Goal: Task Accomplishment & Management: Manage account settings

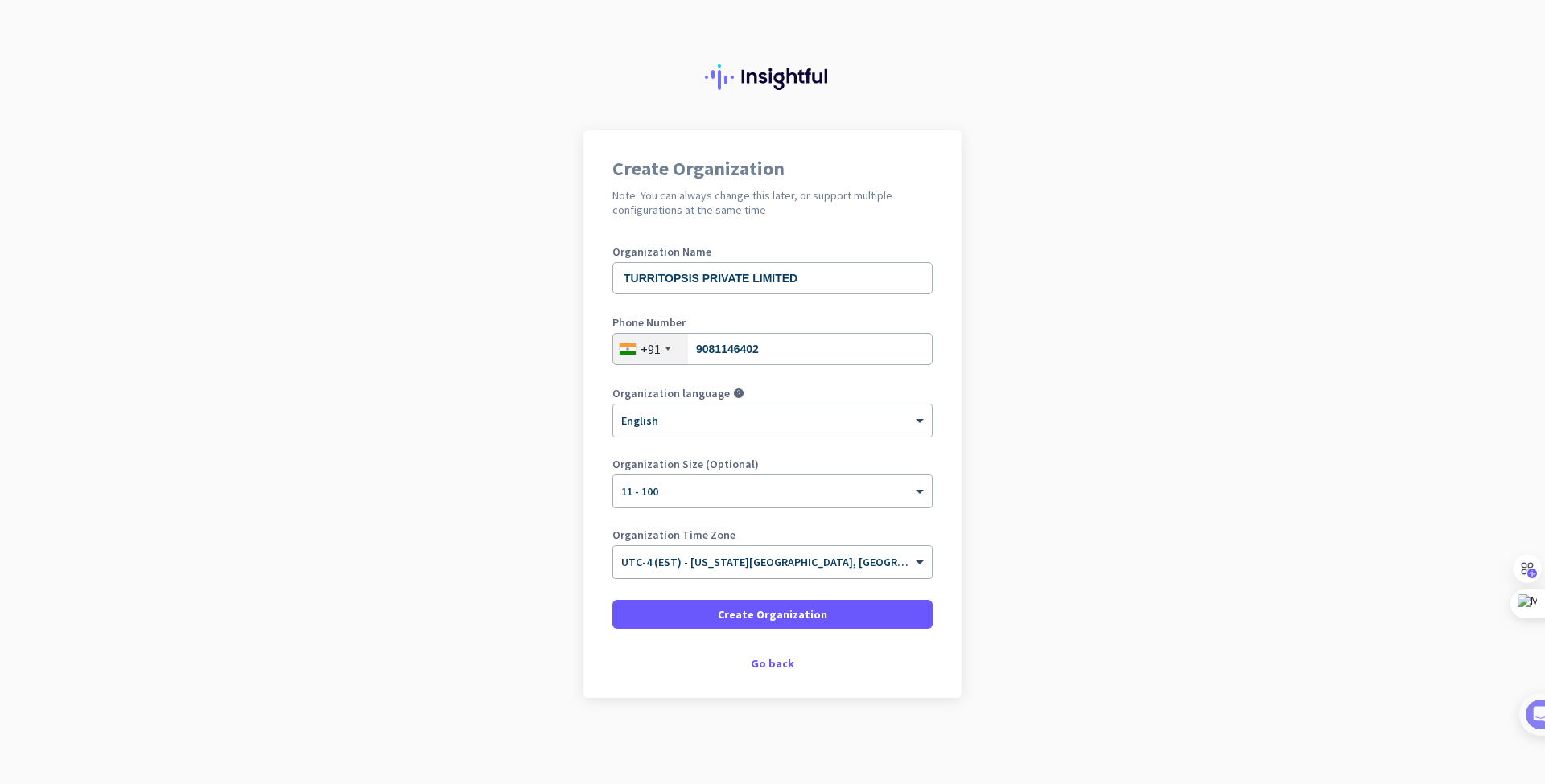
click at [810, 567] on span "UTC-4 (EST) - [US_STATE][GEOGRAPHIC_DATA], [GEOGRAPHIC_DATA], [GEOGRAPHIC_DATA]…" at bounding box center [901, 562] width 561 height 14
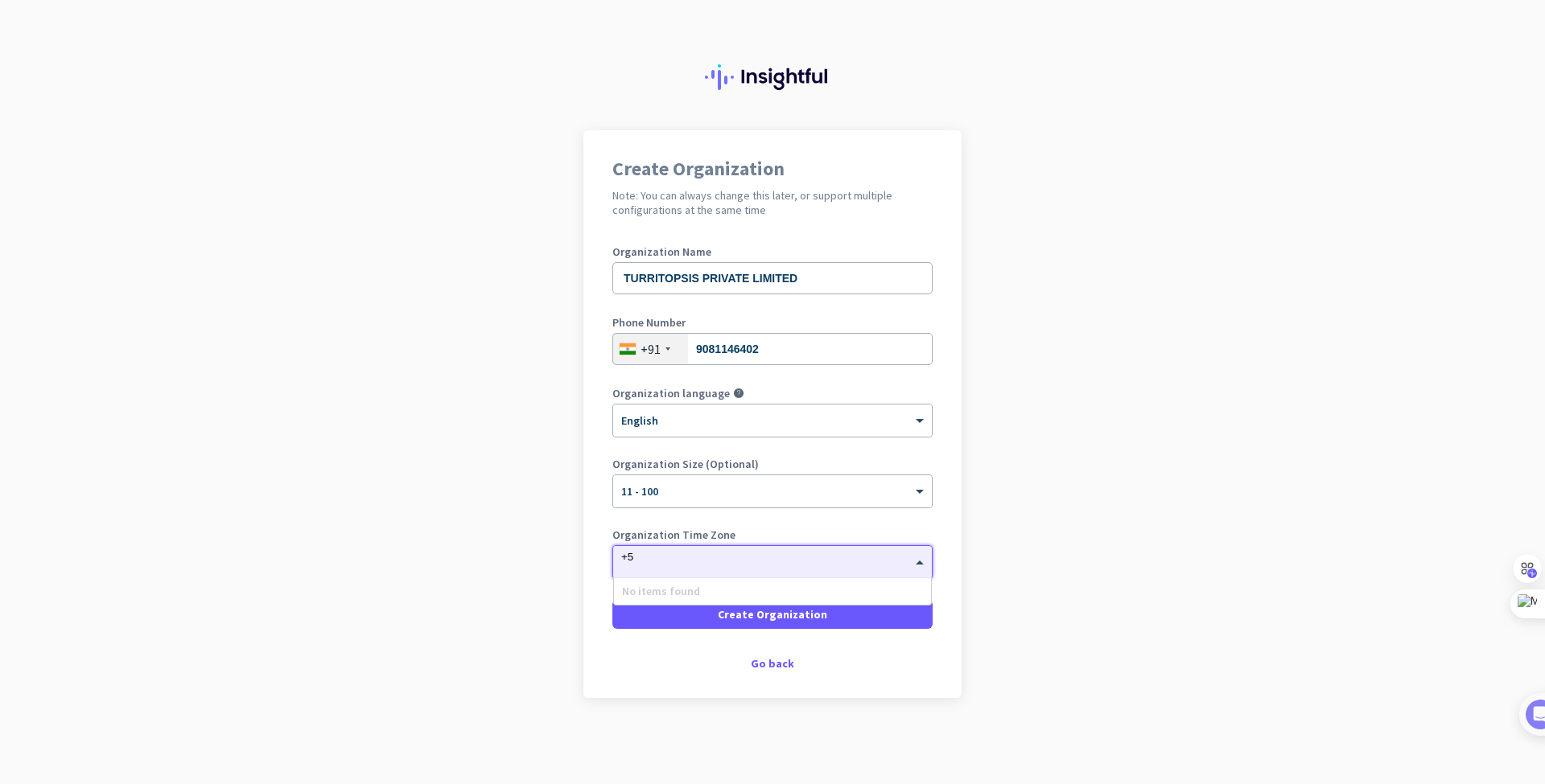
type input "+"
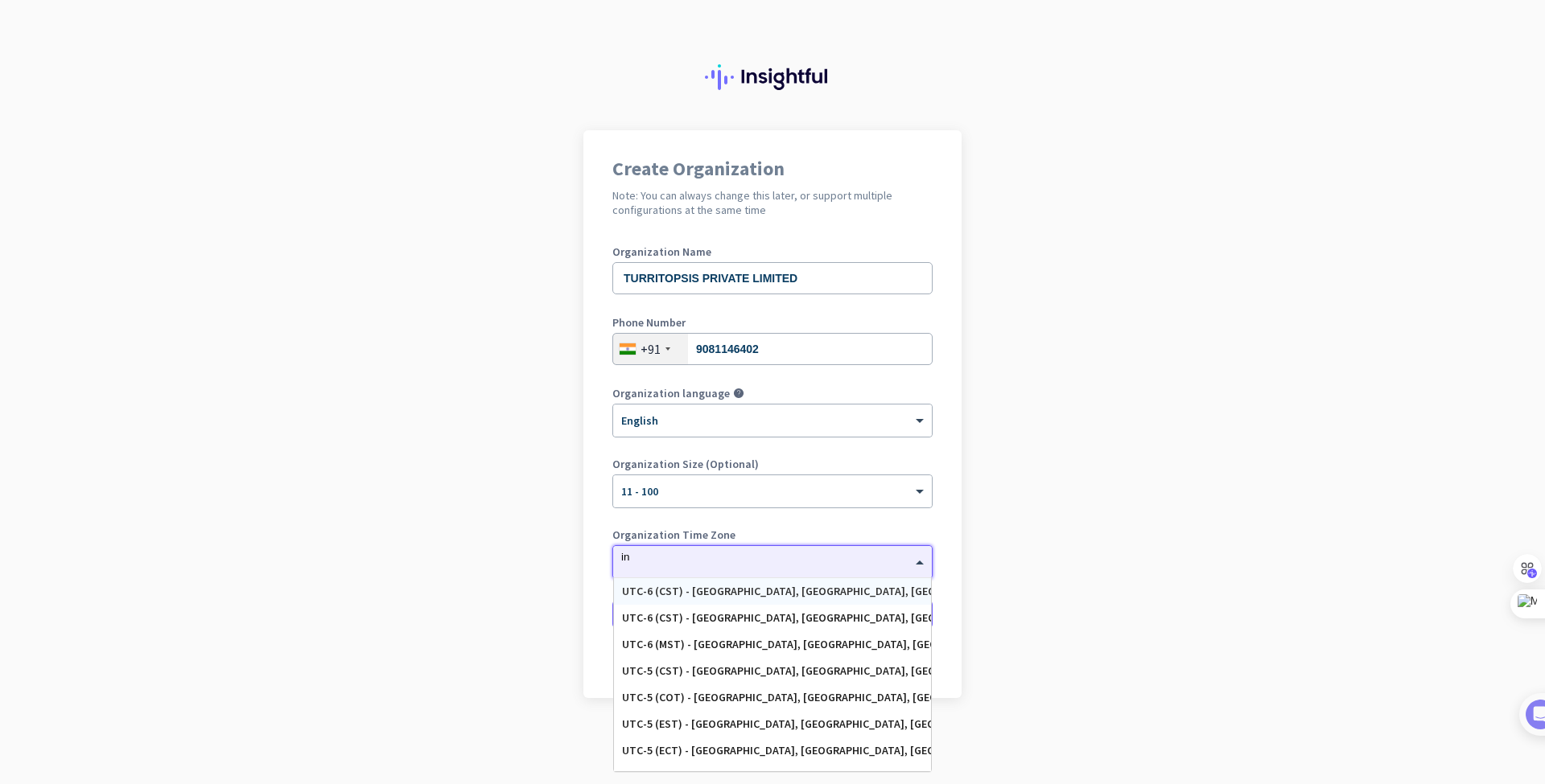
type input "i"
type input "mum"
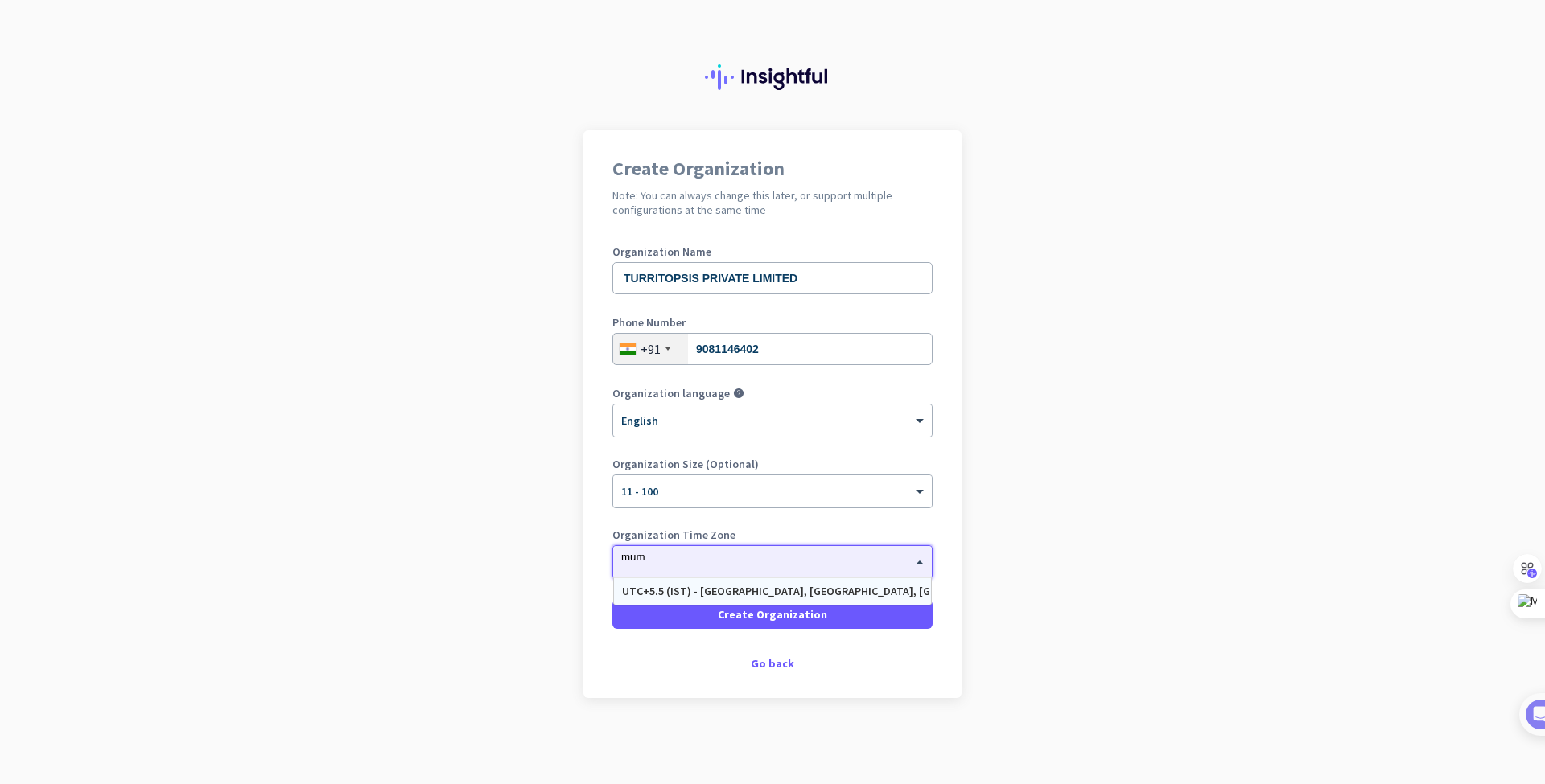
click at [856, 586] on div "UTC+5.5 (IST) - [GEOGRAPHIC_DATA], [GEOGRAPHIC_DATA], [GEOGRAPHIC_DATA], [GEOGR…" at bounding box center [772, 591] width 301 height 14
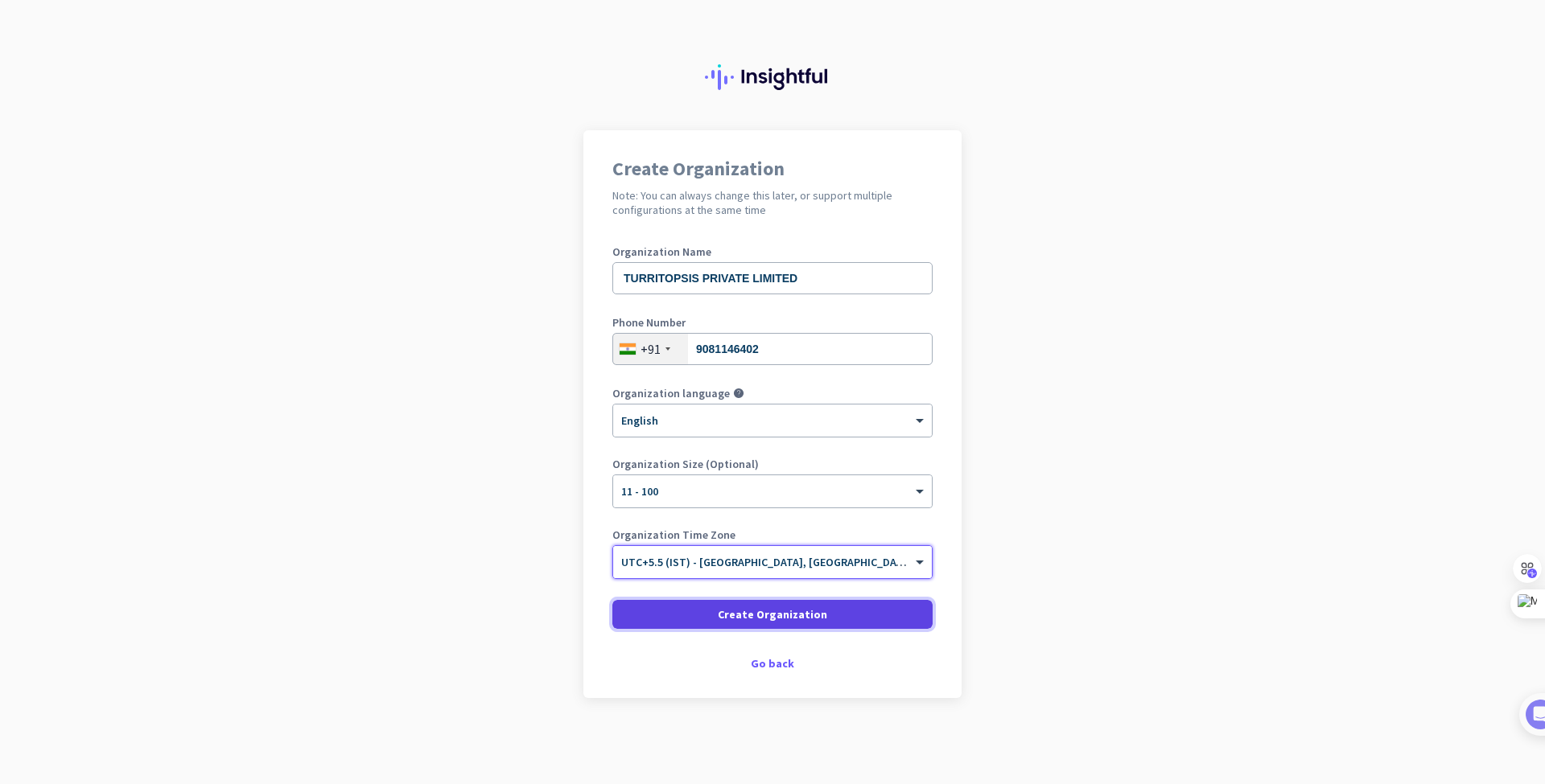
click at [772, 618] on span "Create Organization" at bounding box center [772, 615] width 110 height 16
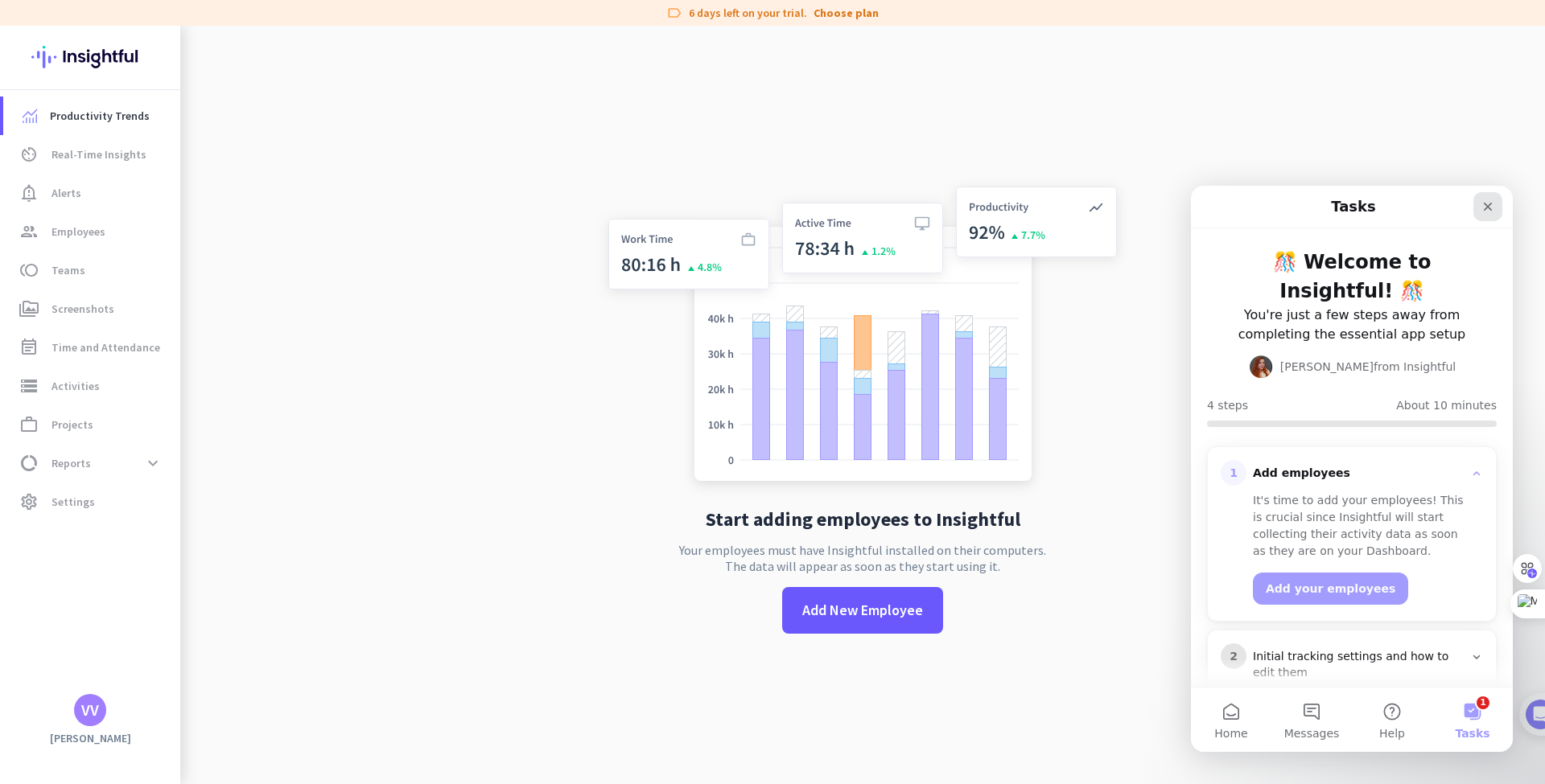
click at [1485, 202] on icon "Close" at bounding box center [1488, 206] width 13 height 13
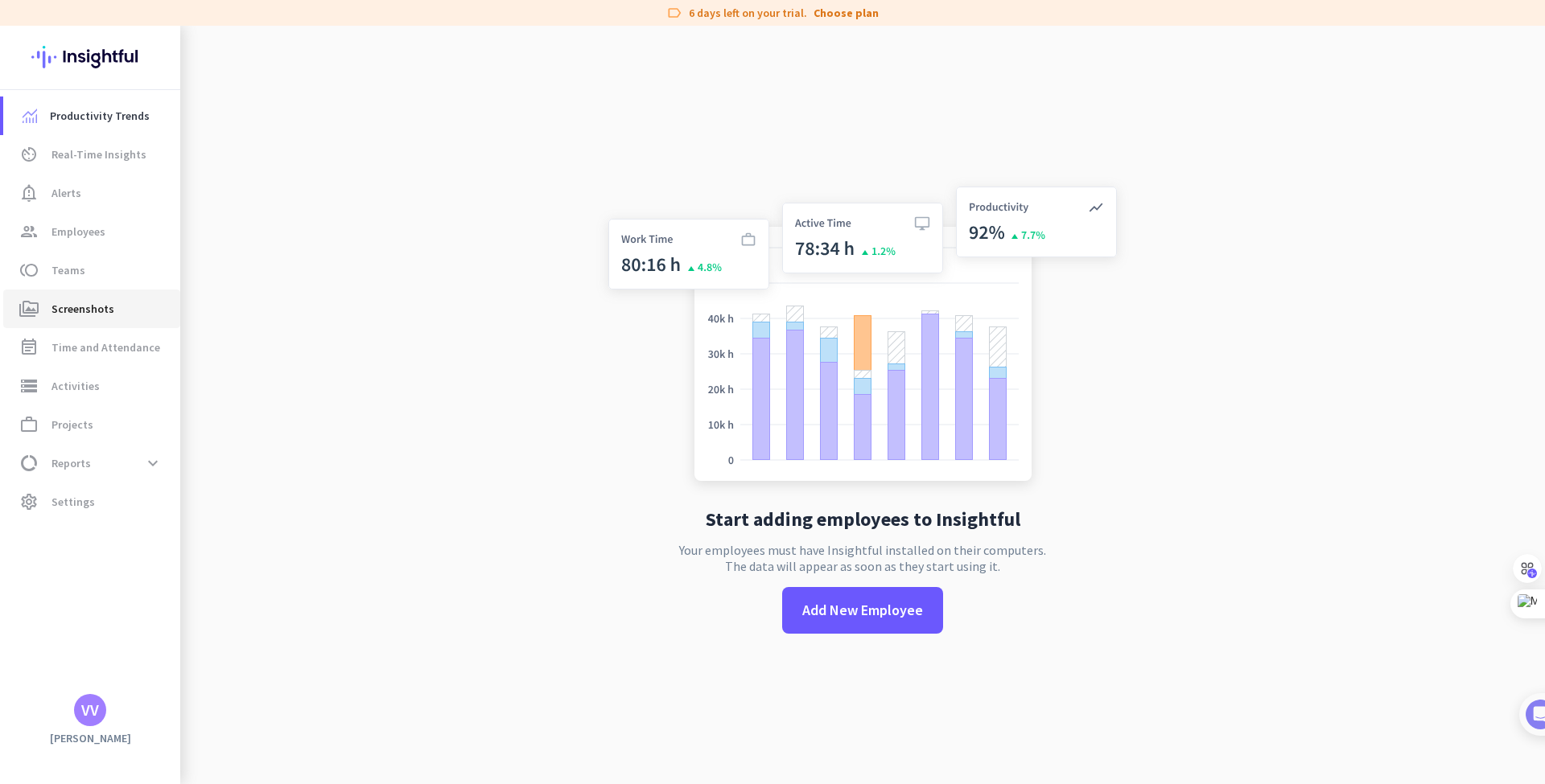
click at [124, 312] on span "perm_media Screenshots" at bounding box center [91, 309] width 151 height 19
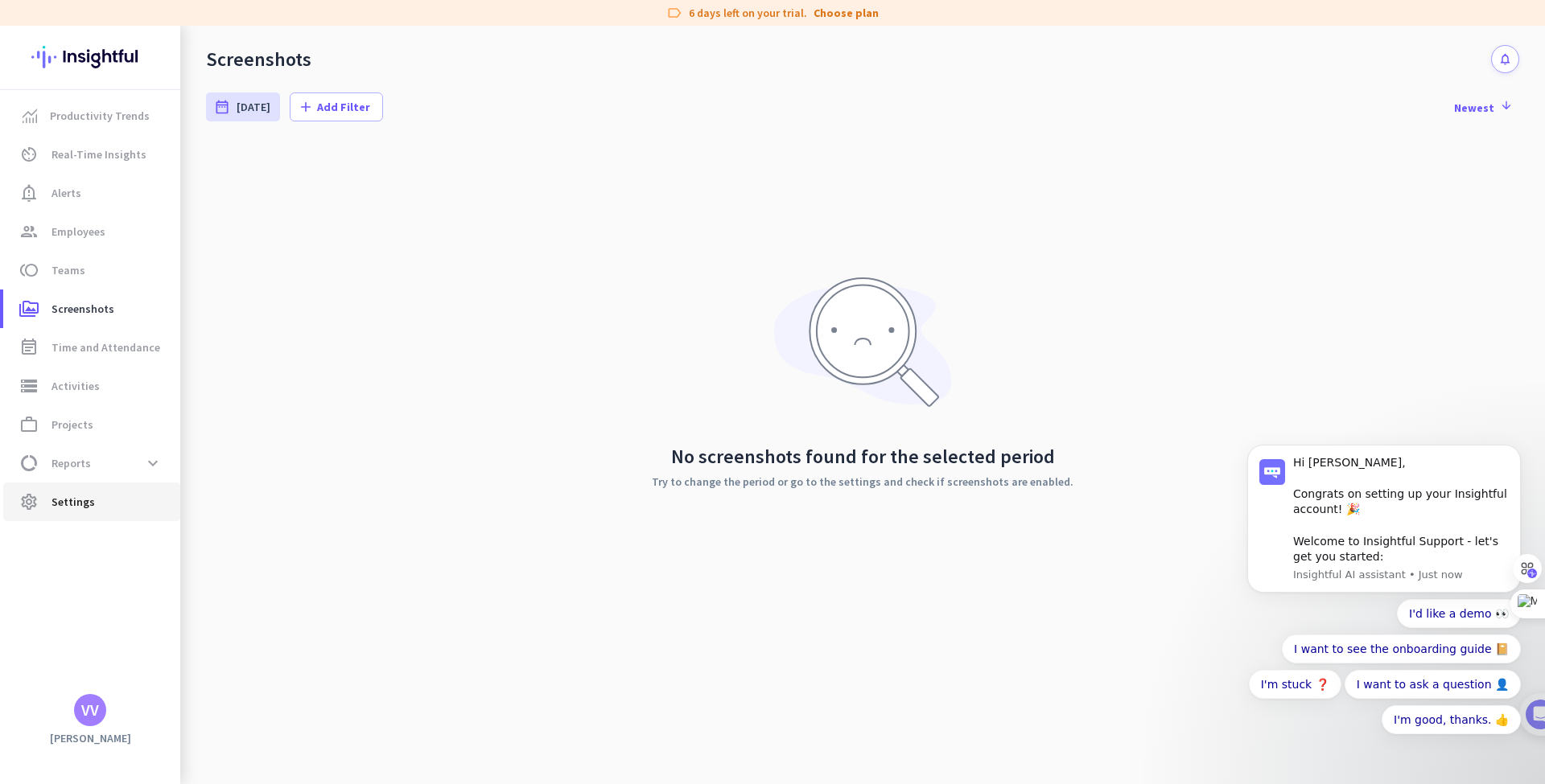
click at [71, 501] on span "Settings" at bounding box center [73, 502] width 43 height 19
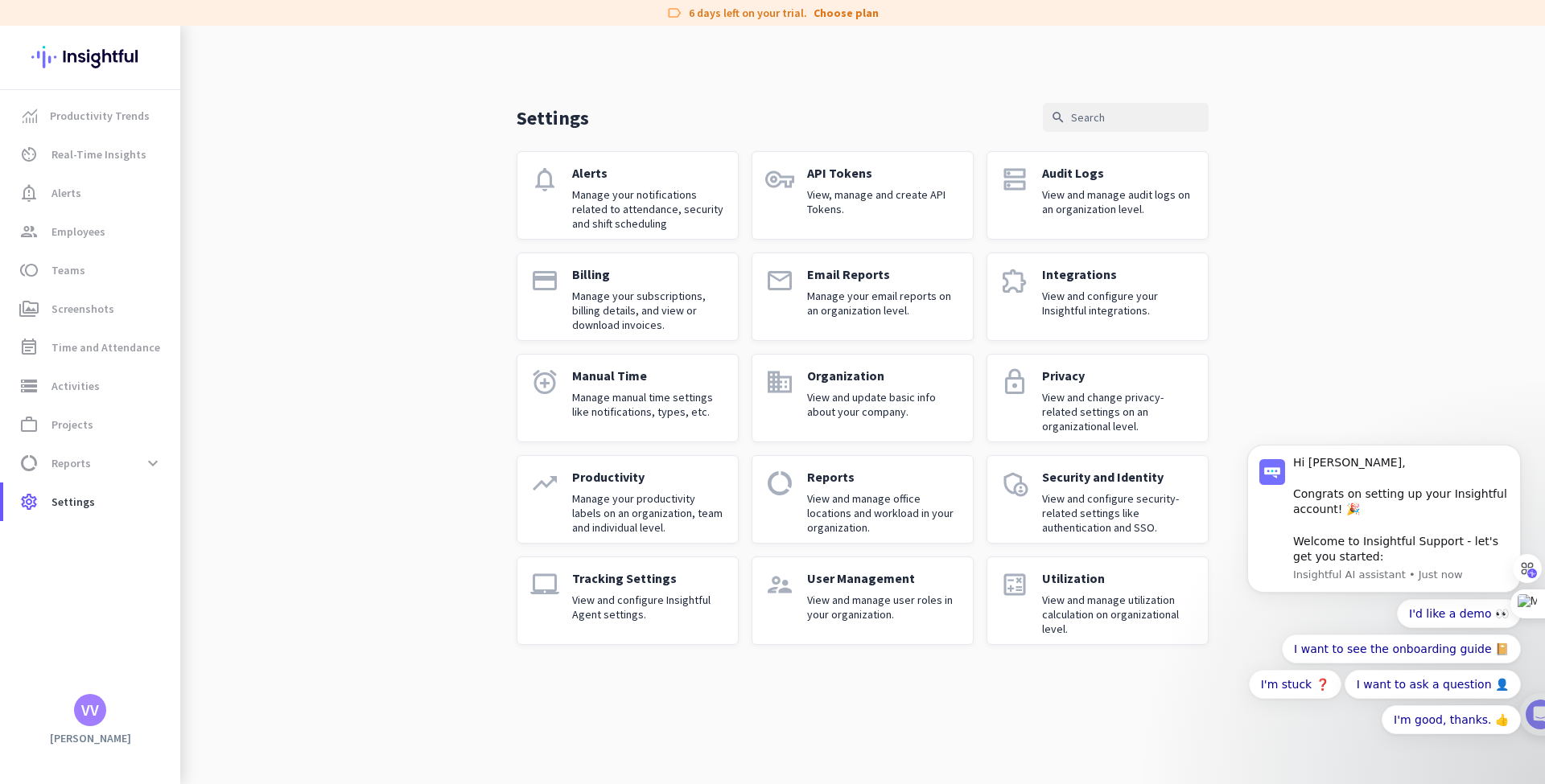
click at [693, 607] on p "View and configure Insightful Agent settings." at bounding box center [648, 607] width 153 height 29
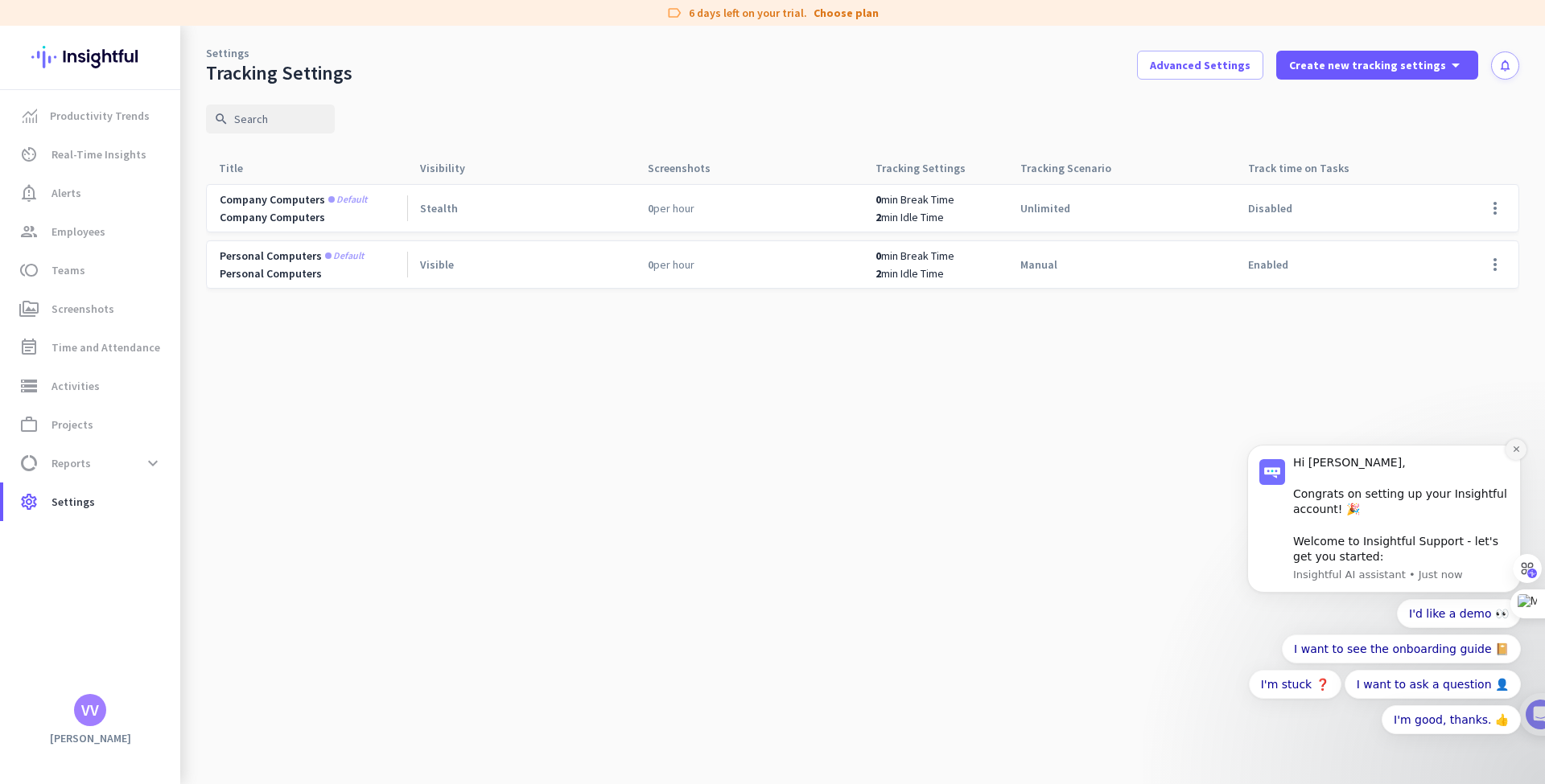
click at [1511, 449] on button "Dismiss notification" at bounding box center [1516, 449] width 21 height 21
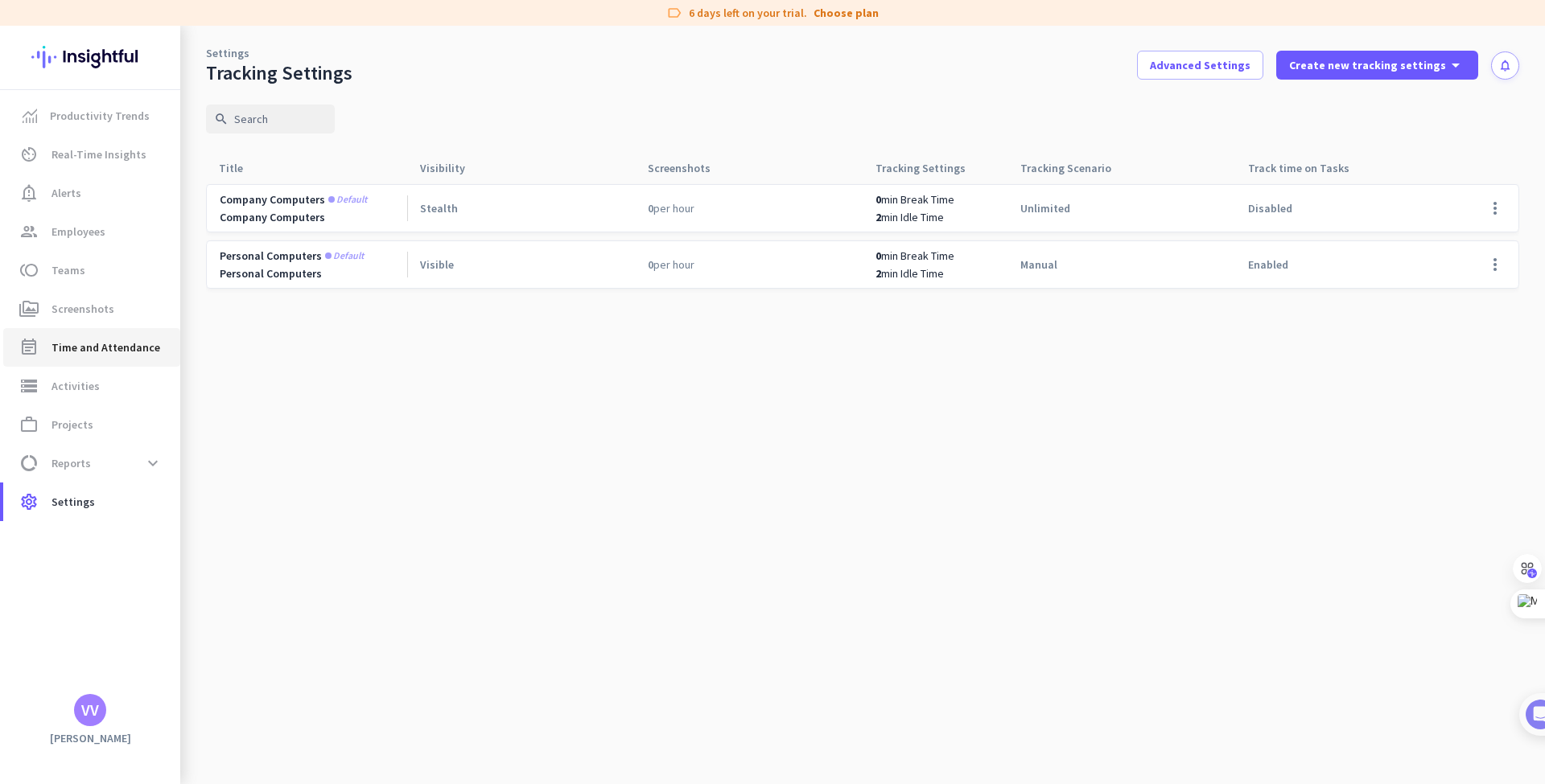
click at [126, 358] on link "event_note Time and Attendance" at bounding box center [92, 348] width 178 height 39
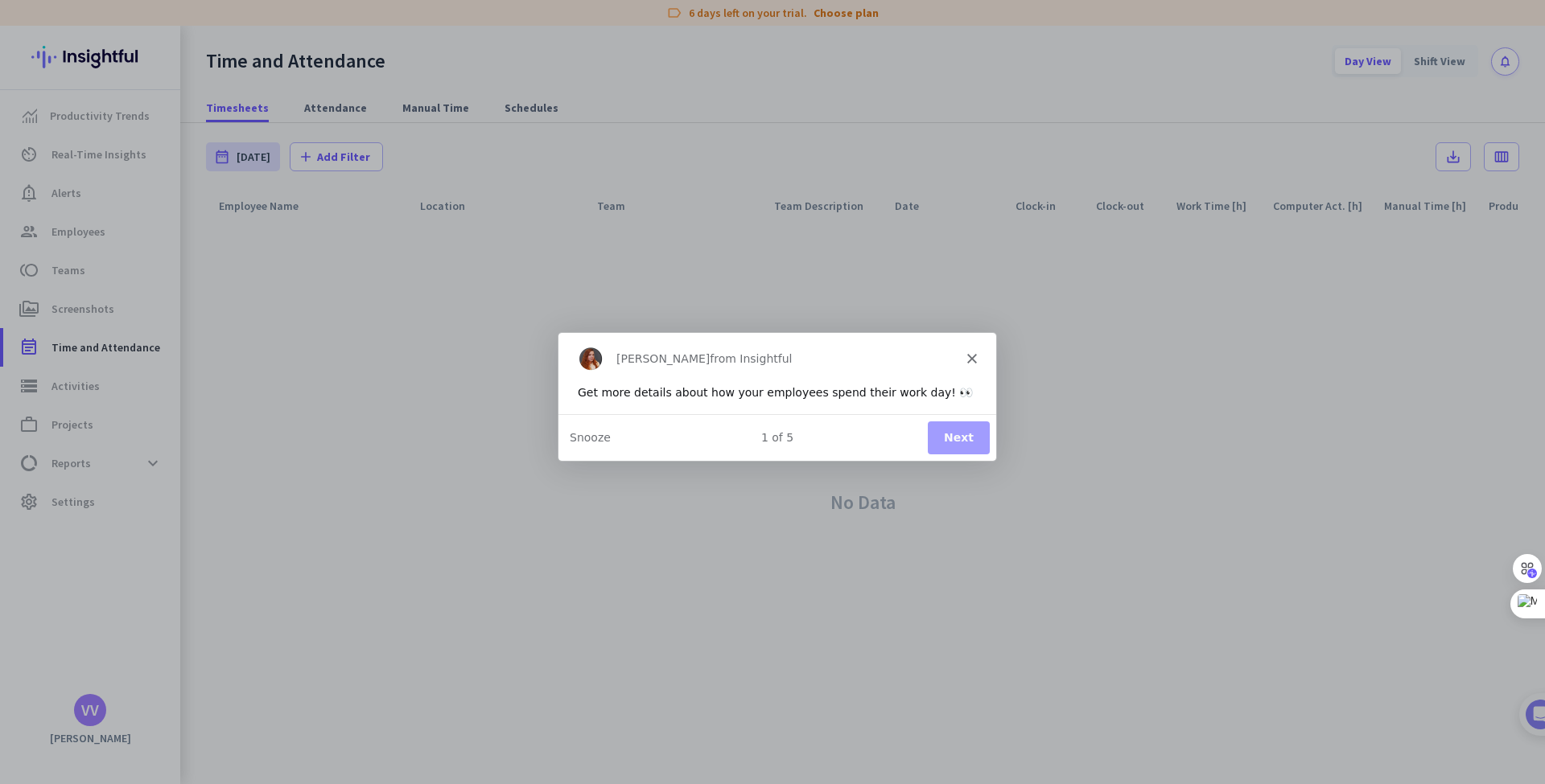
click at [974, 354] on polygon "Close" at bounding box center [971, 358] width 10 height 10
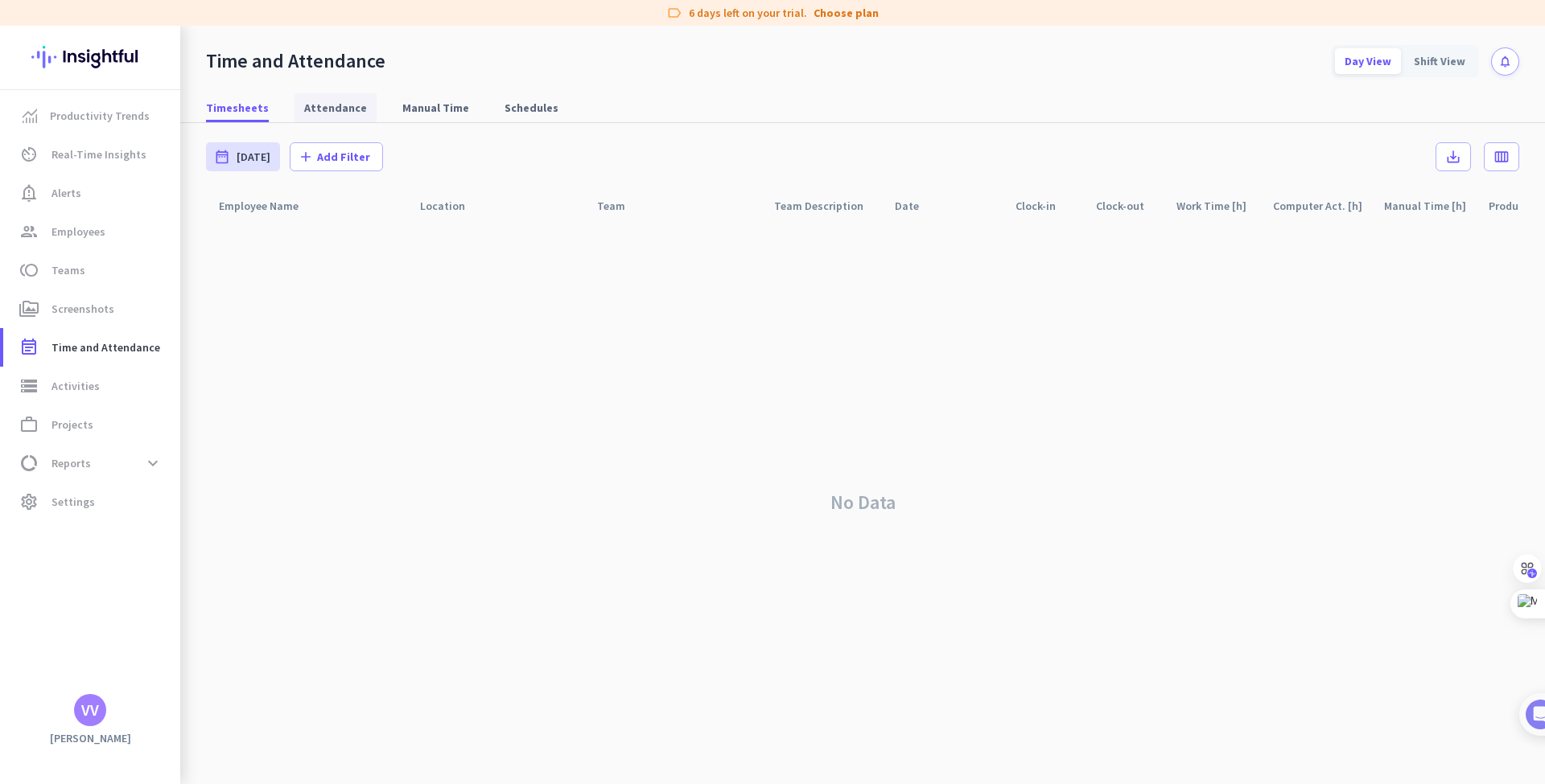
click at [343, 121] on span "Attendance" at bounding box center [335, 108] width 62 height 29
type input "Fri, Aug 1 - Sun, Aug 31"
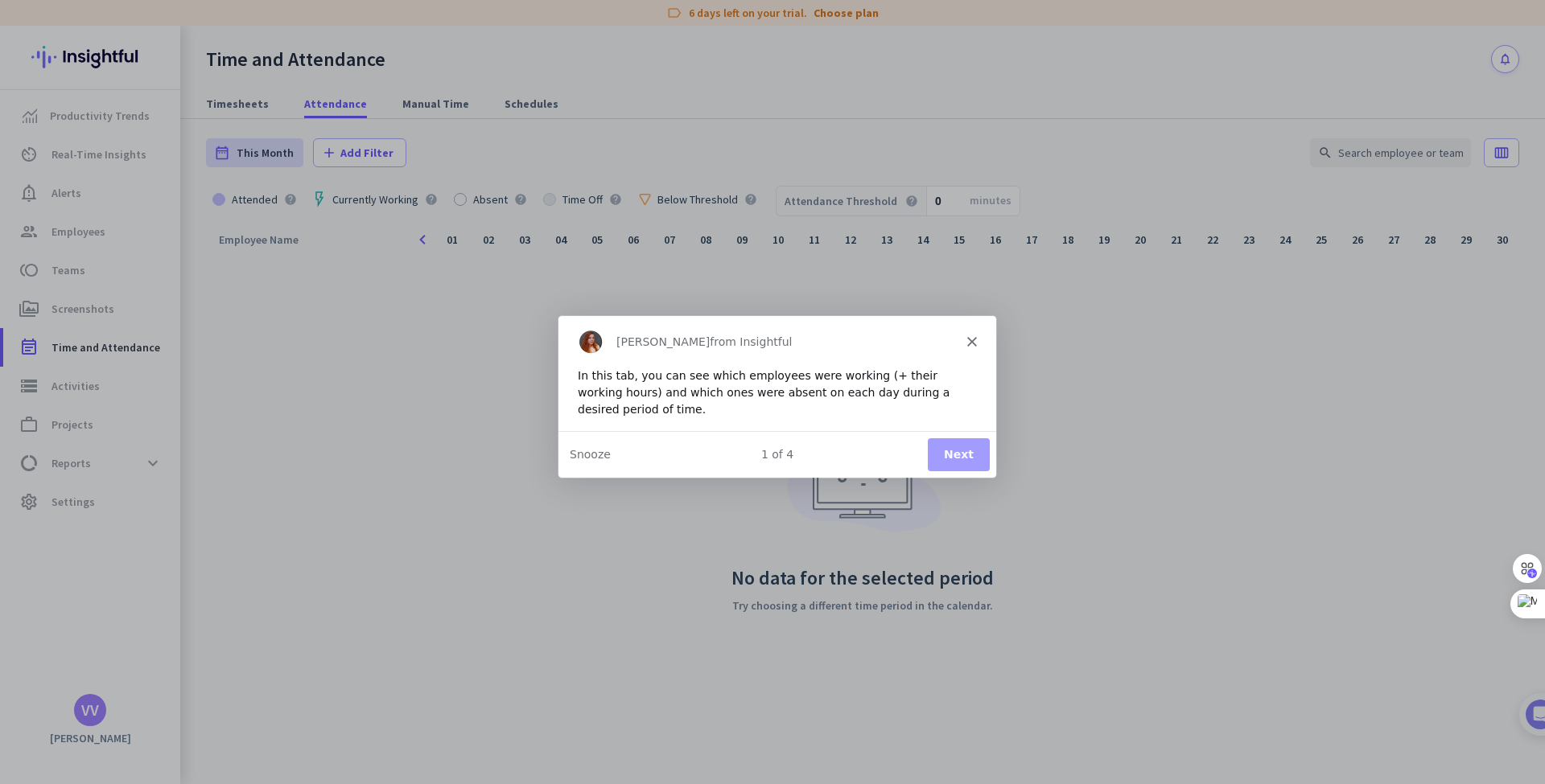
click at [971, 342] on polygon "Close" at bounding box center [971, 340] width 10 height 10
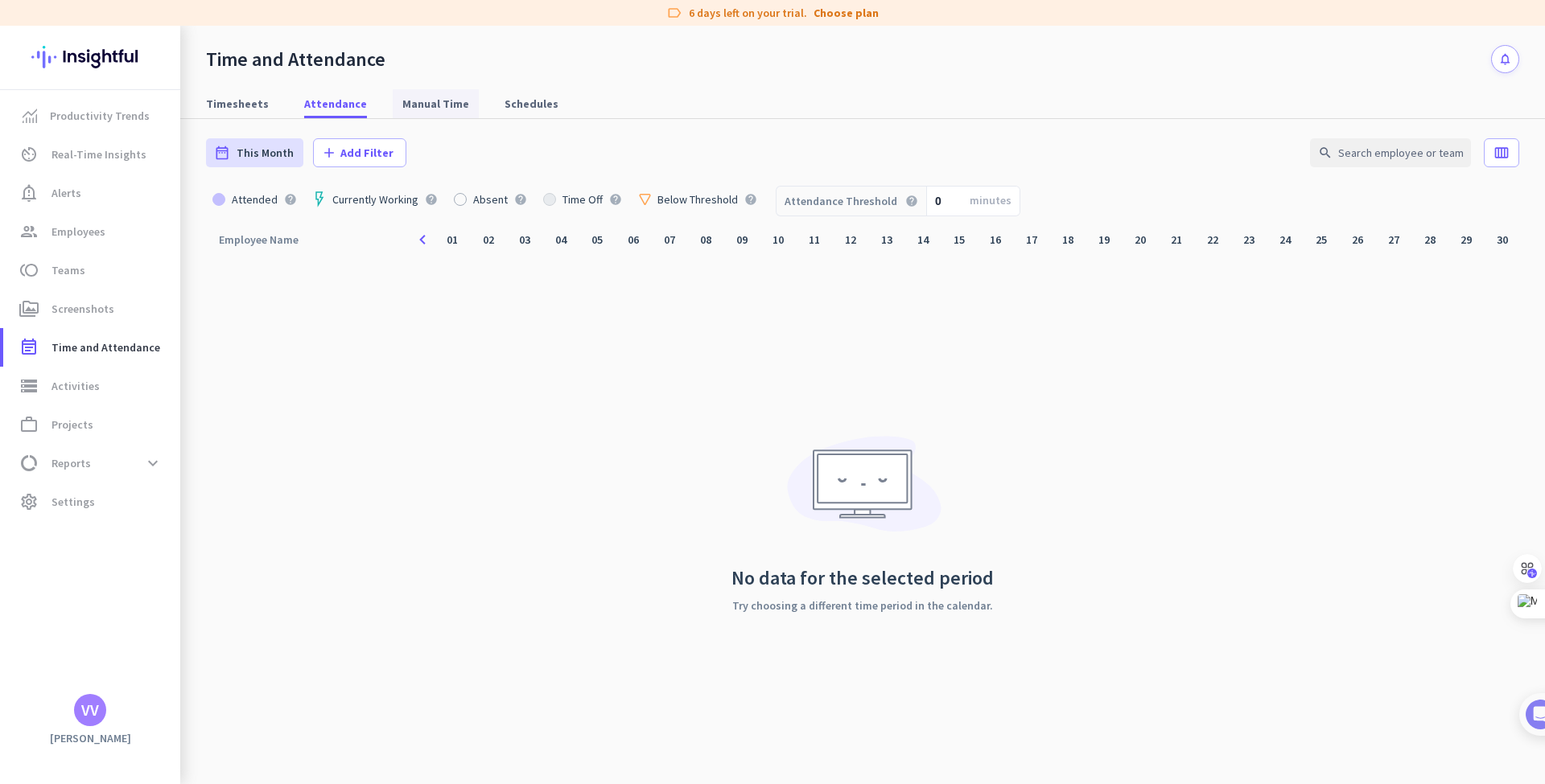
click at [427, 100] on span "Manual Time" at bounding box center [436, 104] width 67 height 16
type input "Mon, Aug 25 - Sun, Aug 31"
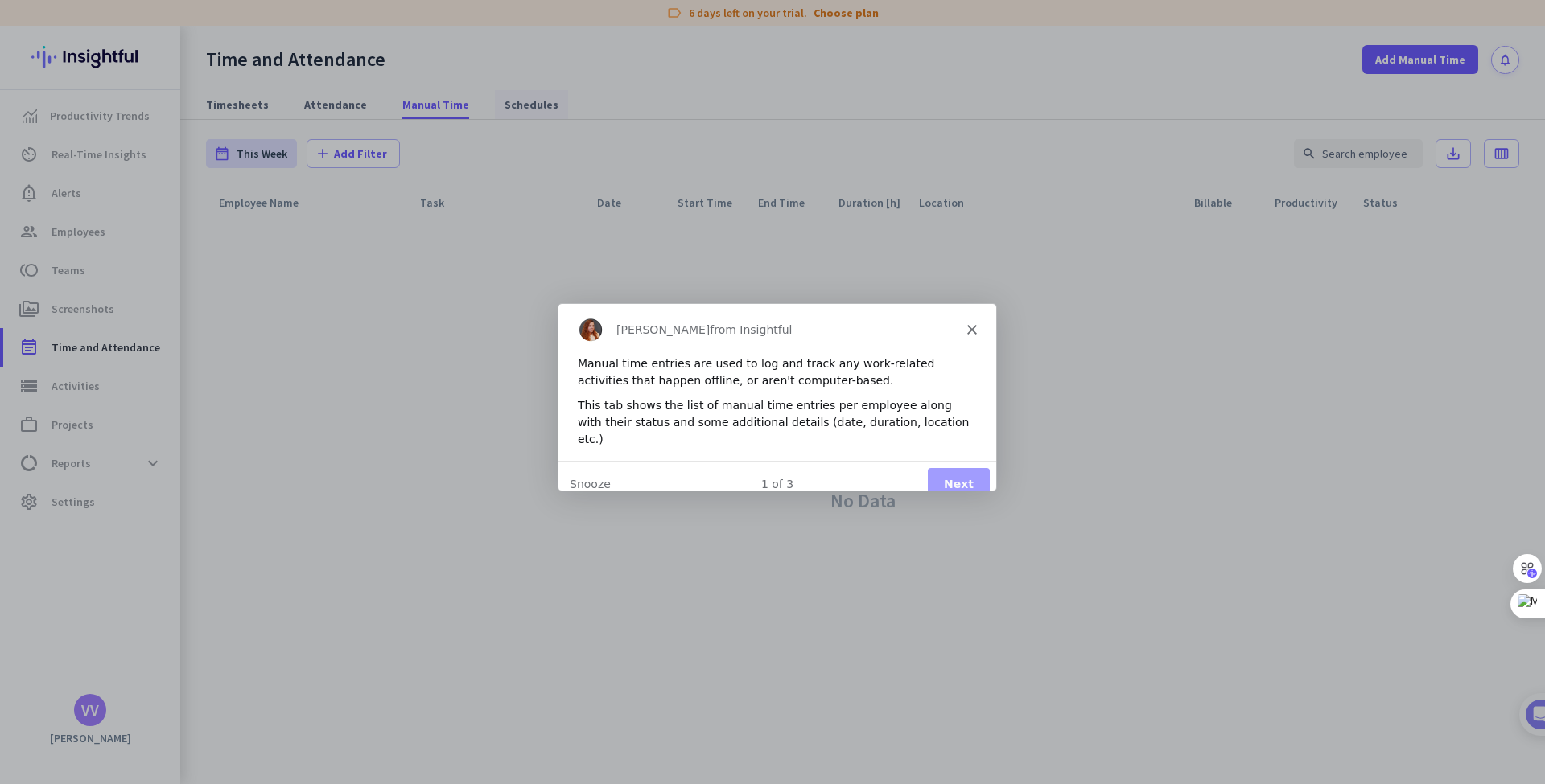
click at [524, 105] on div "Product tour overlay" at bounding box center [772, 392] width 1545 height 784
click at [973, 329] on icon "Close" at bounding box center [971, 328] width 10 height 10
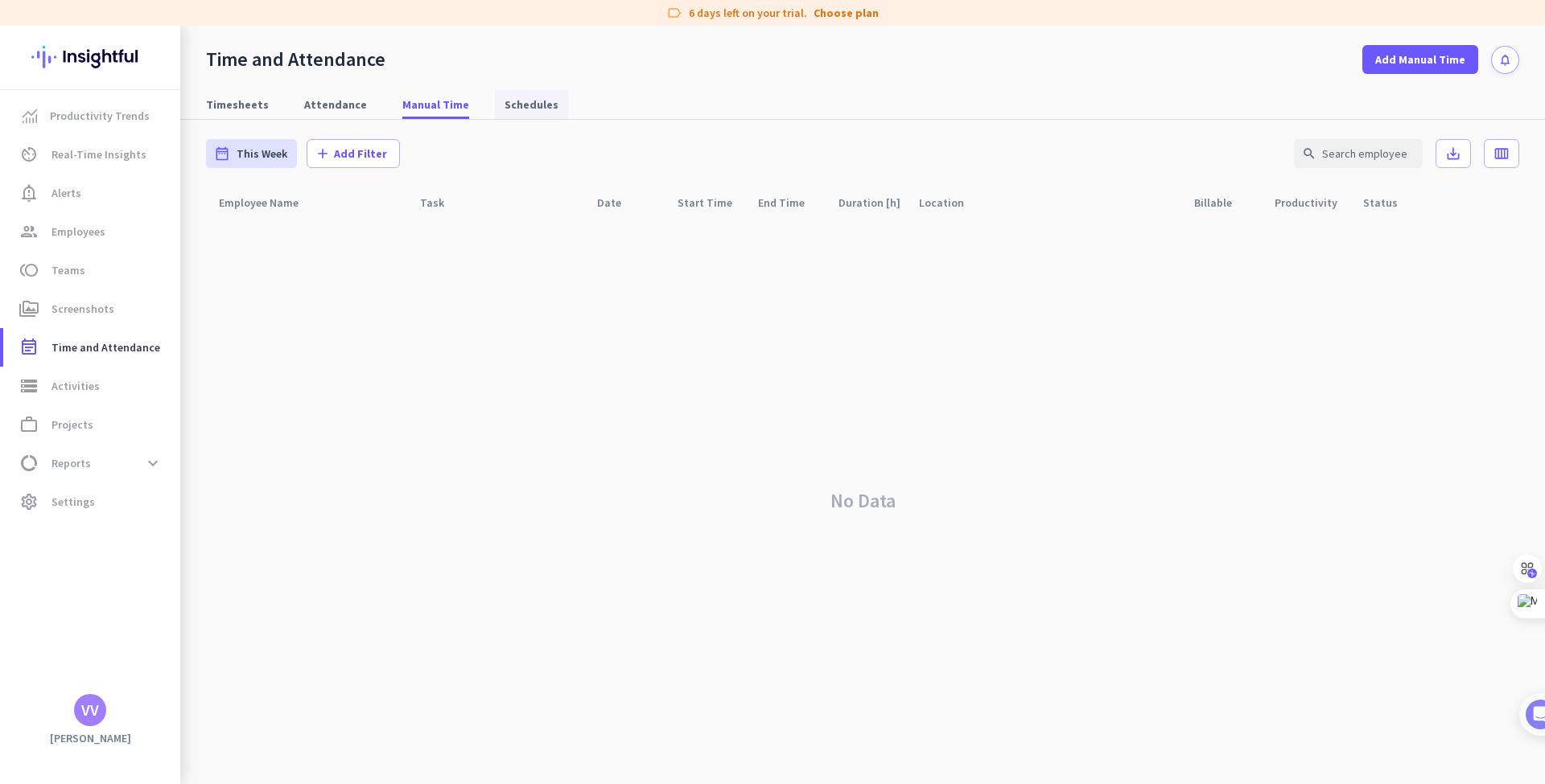
click at [509, 106] on span "Schedules" at bounding box center [532, 105] width 54 height 16
type input "Thu, Aug 28 - Thu, Aug 28"
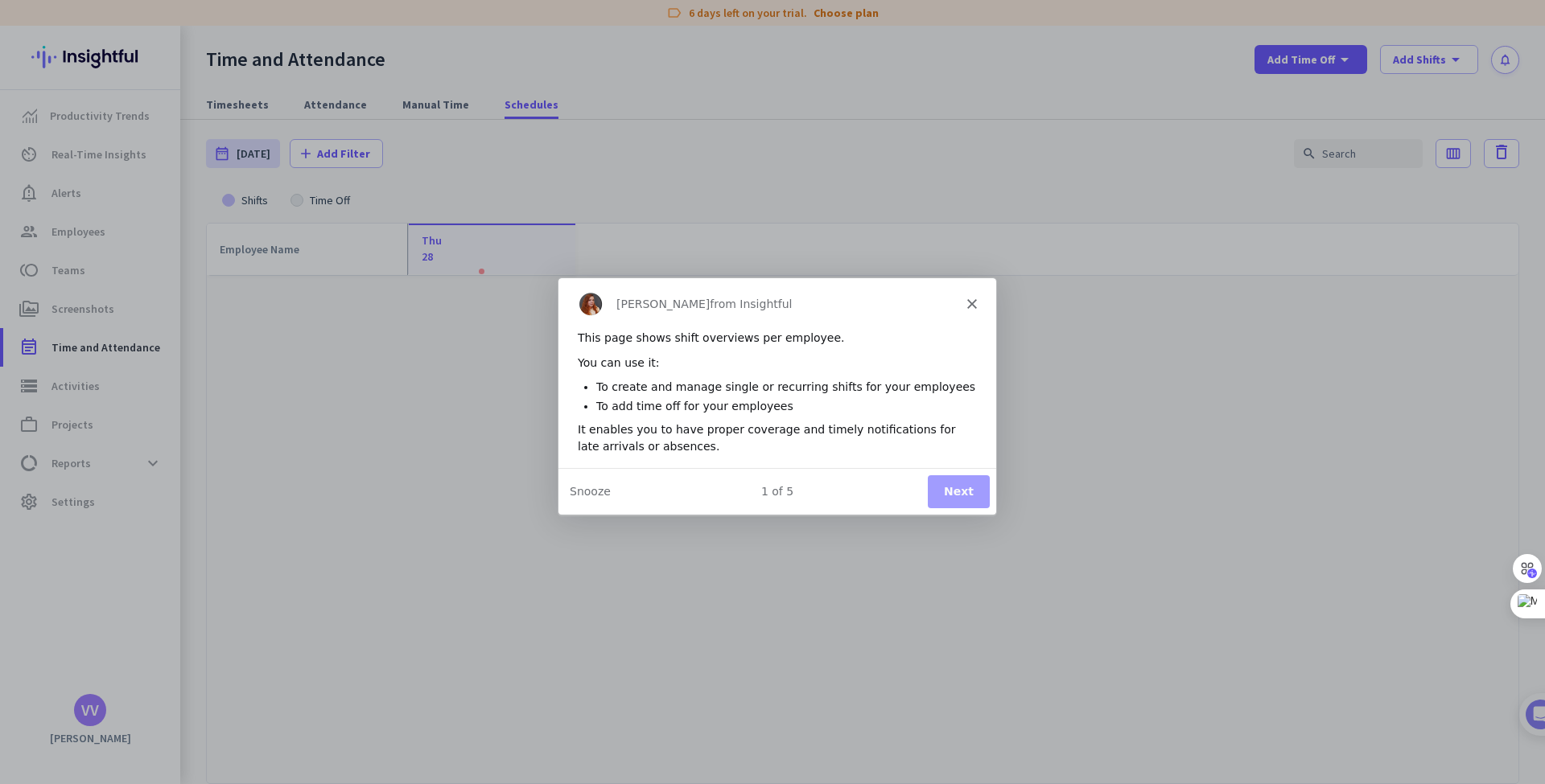
click at [972, 300] on icon "Close" at bounding box center [971, 303] width 10 height 10
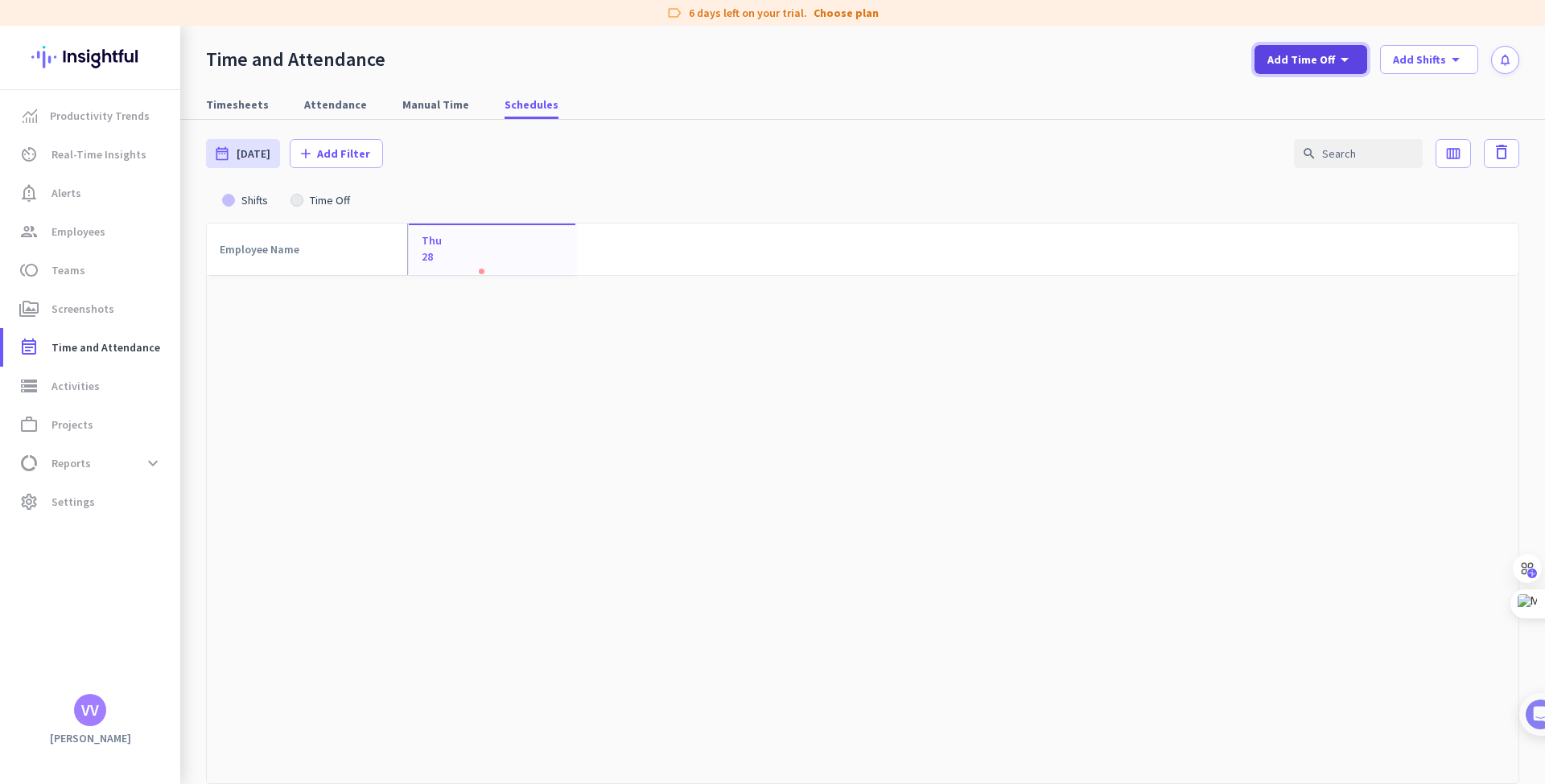
click at [1346, 56] on icon "arrow_drop_down" at bounding box center [1344, 59] width 19 height 19
click at [1346, 56] on div at bounding box center [772, 392] width 1545 height 784
click at [1346, 56] on icon "arrow_drop_down" at bounding box center [1344, 59] width 19 height 19
click at [1346, 56] on div at bounding box center [772, 392] width 1545 height 784
click at [1416, 60] on span "Add Shifts" at bounding box center [1419, 60] width 53 height 16
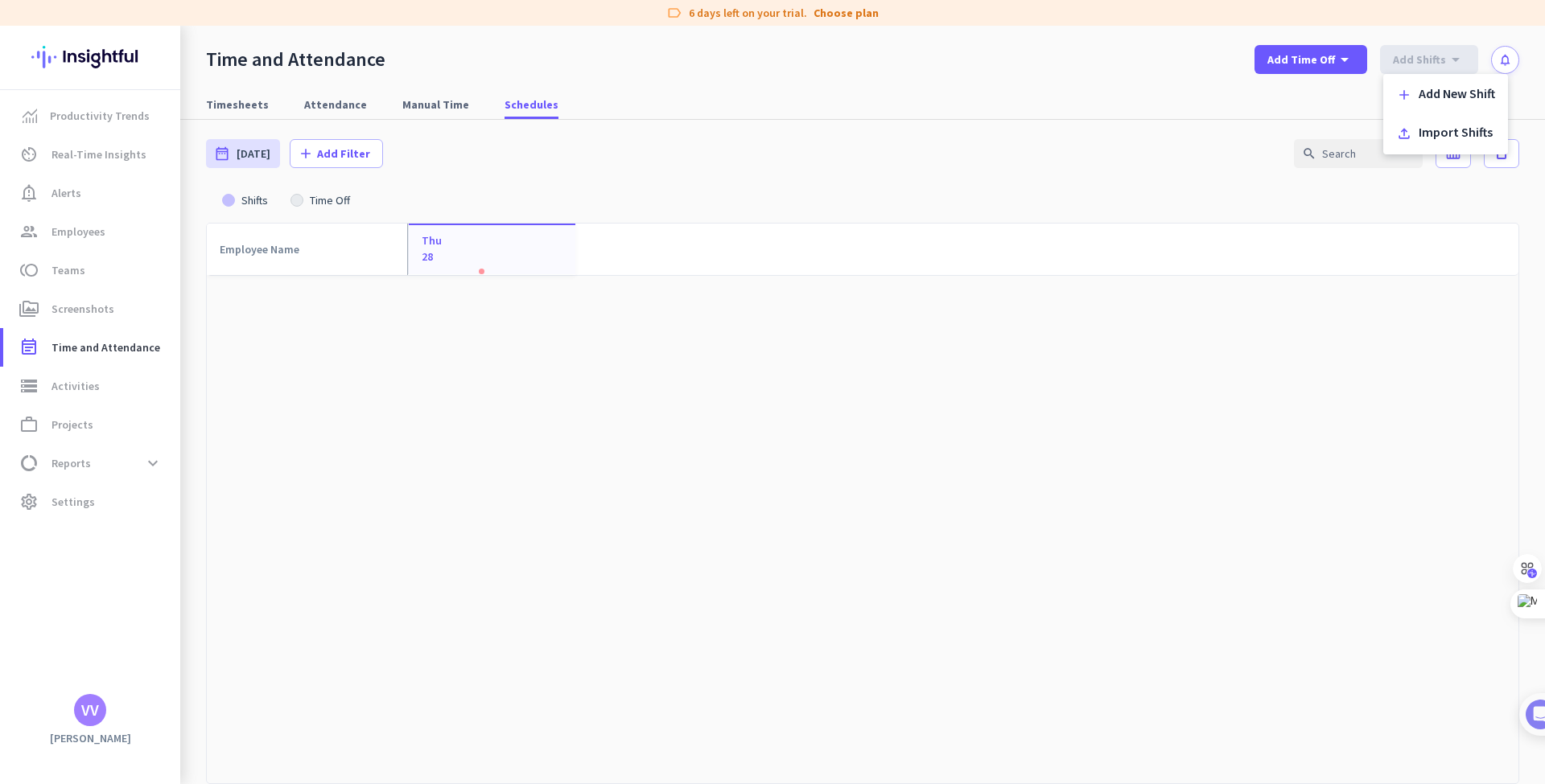
click at [1092, 43] on div at bounding box center [772, 392] width 1545 height 784
click at [127, 167] on link "av_timer Real-Time Insights" at bounding box center [92, 154] width 178 height 39
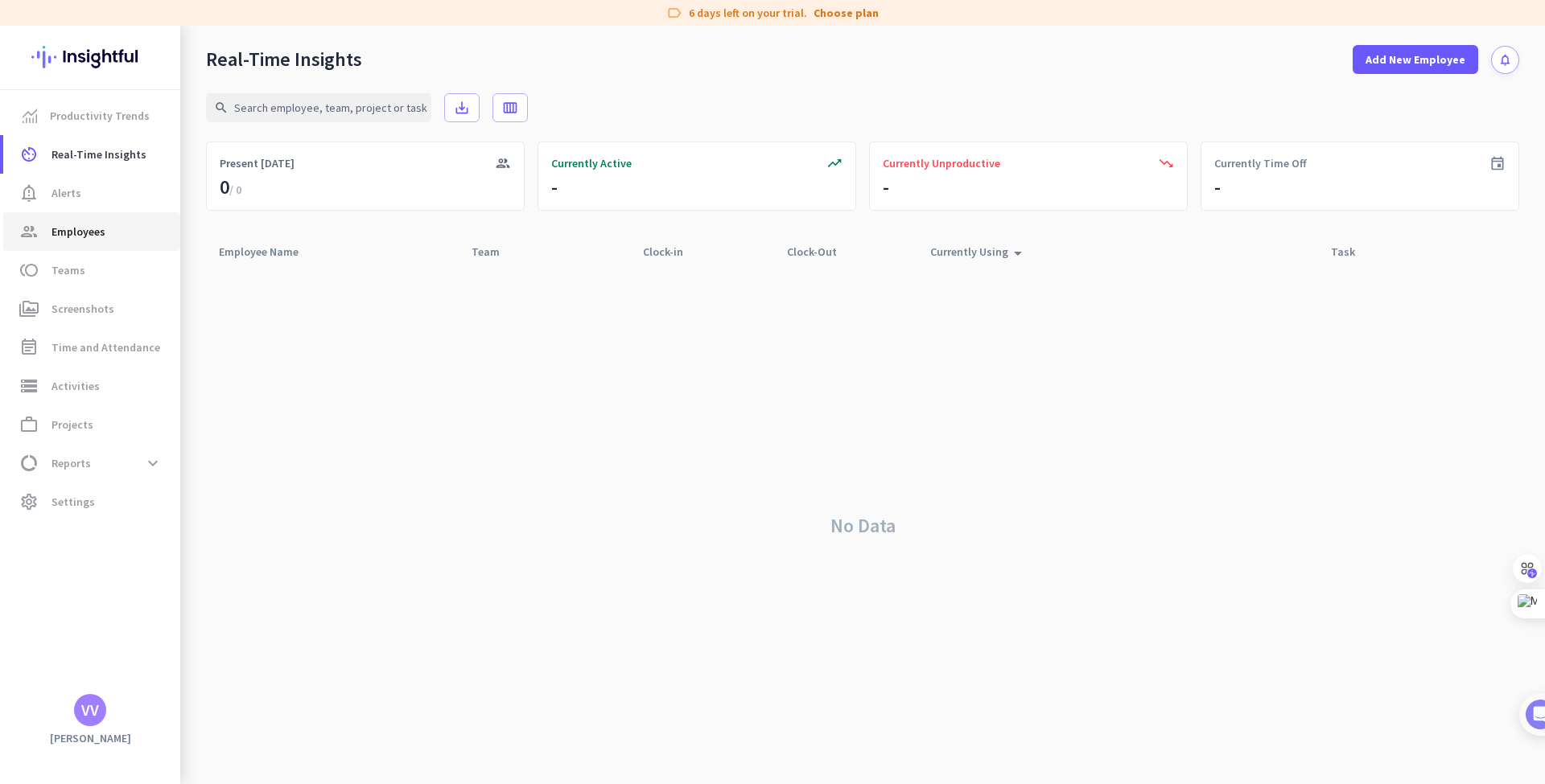
click at [105, 222] on span "group Employees" at bounding box center [91, 231] width 151 height 19
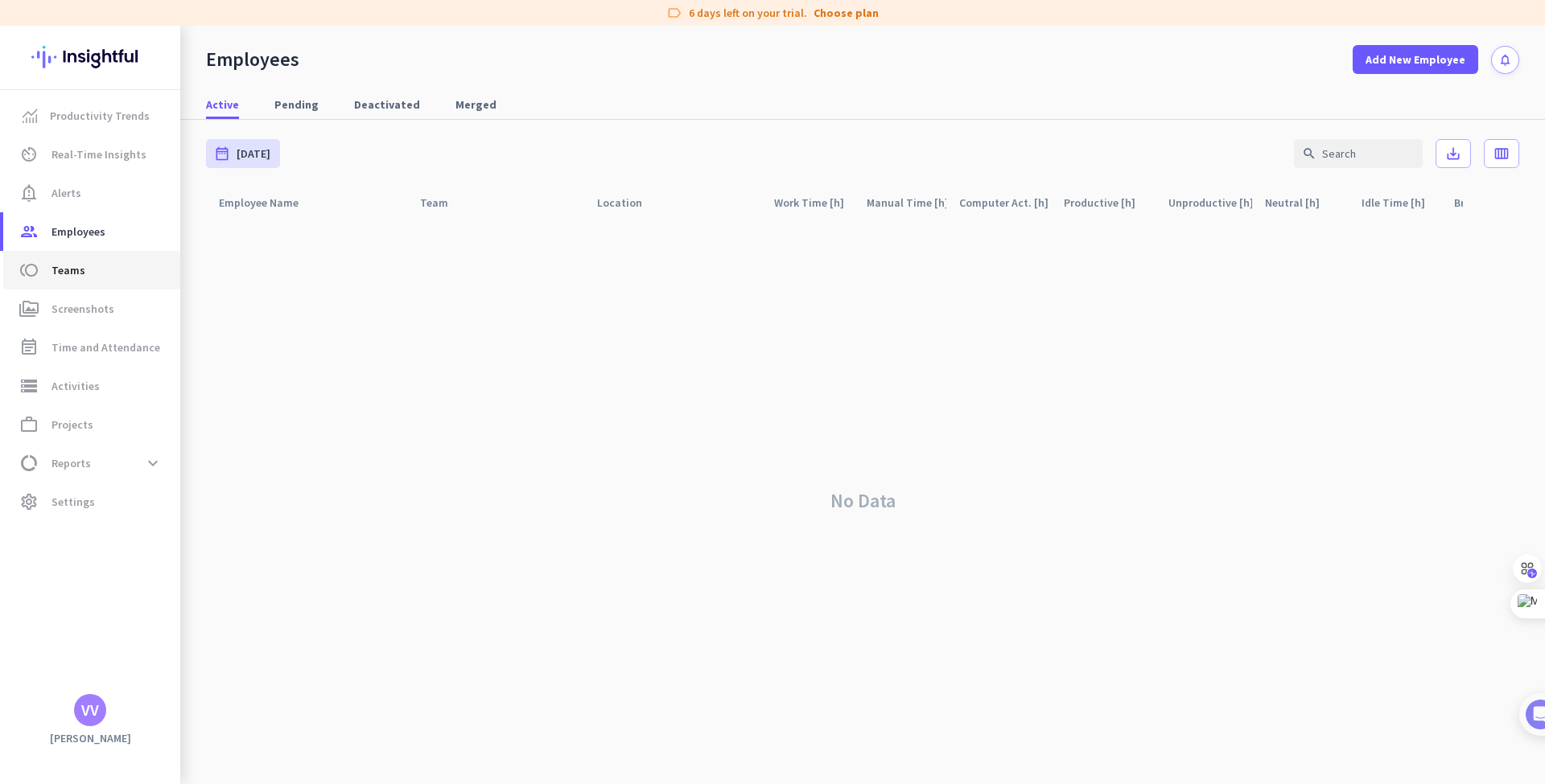
click at [92, 267] on span "toll Teams" at bounding box center [91, 270] width 151 height 19
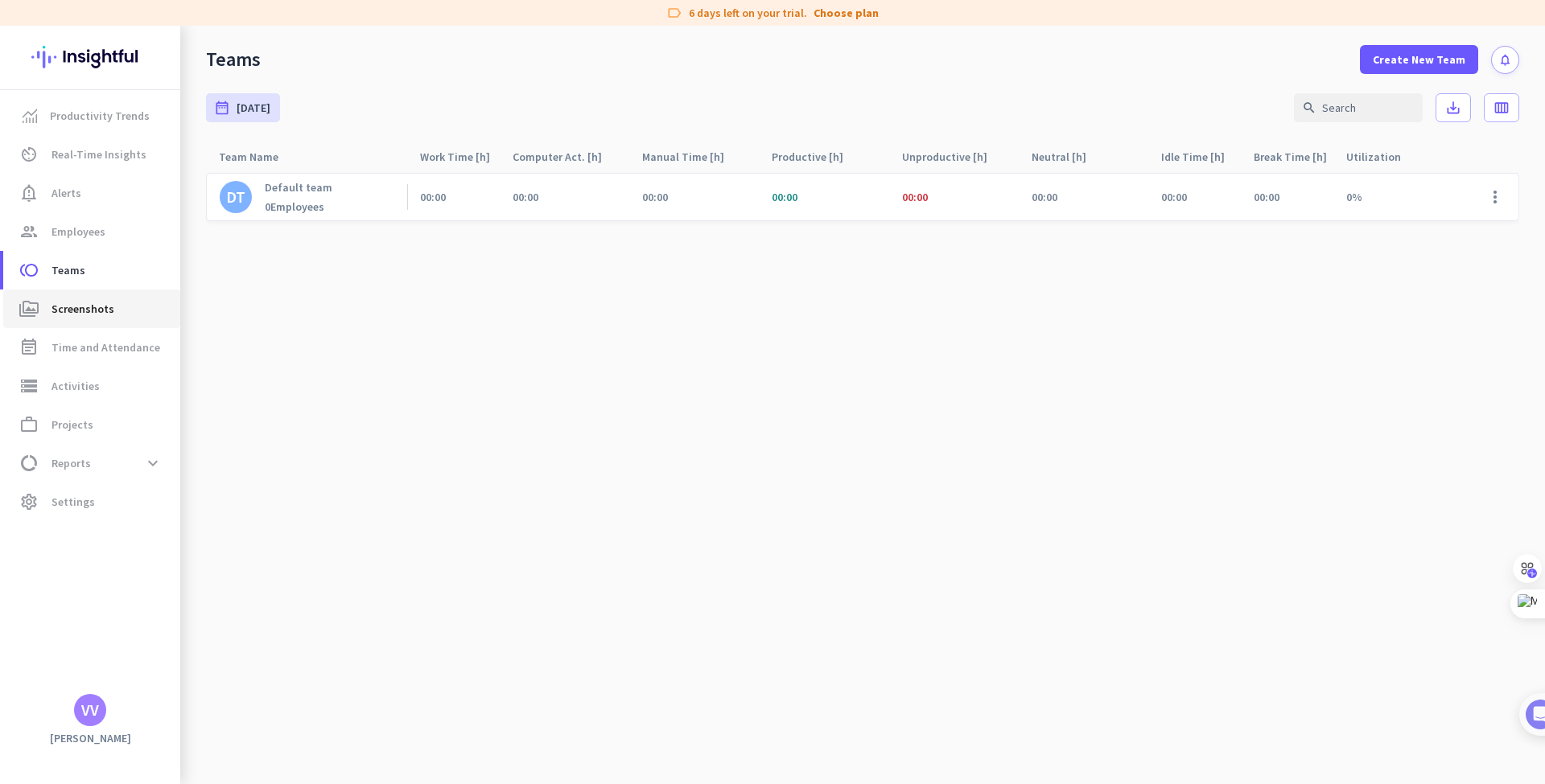
click at [88, 302] on span "Screenshots" at bounding box center [82, 309] width 62 height 19
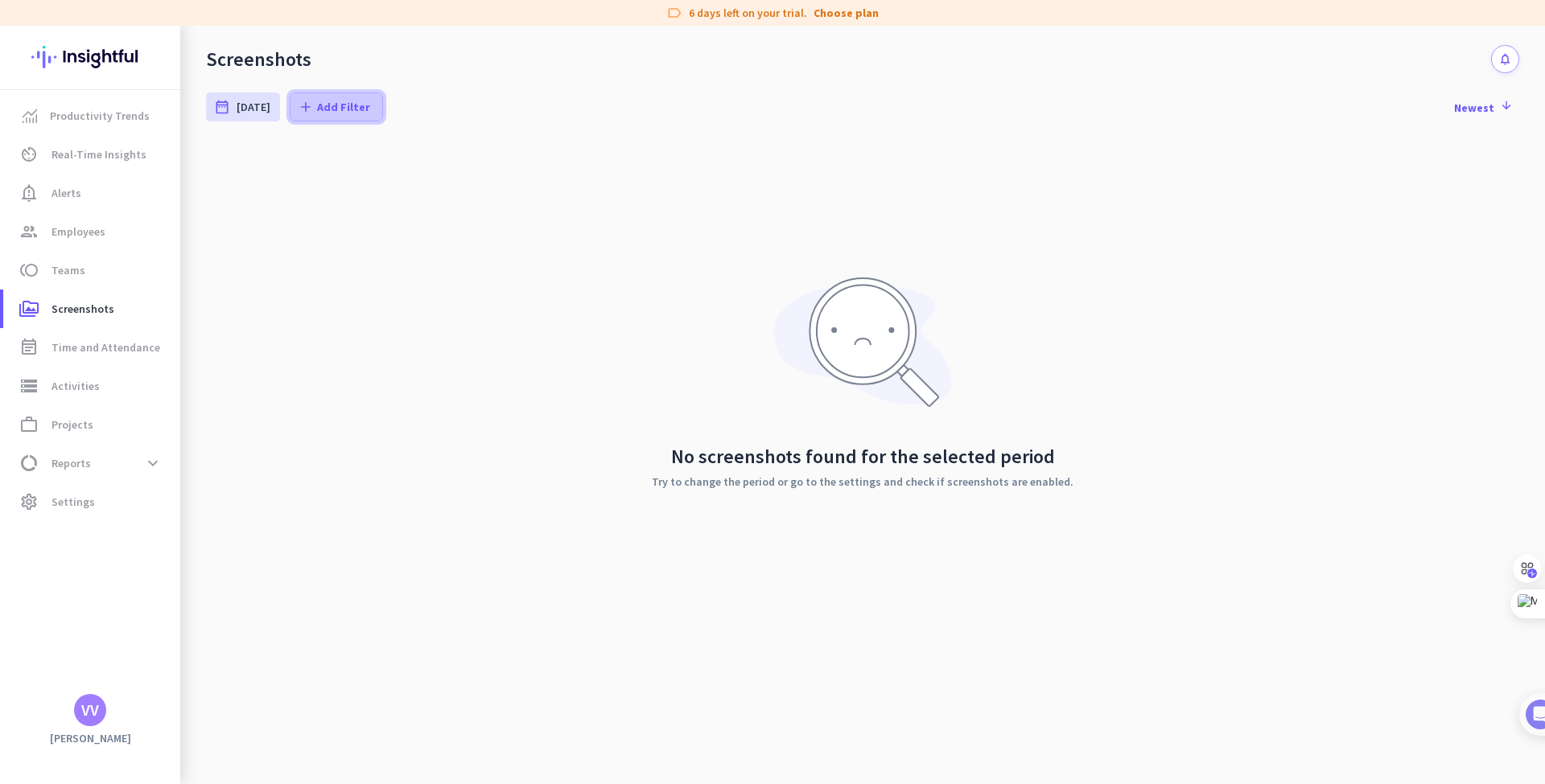
click at [302, 95] on span at bounding box center [336, 107] width 91 height 39
click at [139, 128] on div at bounding box center [772, 392] width 1545 height 784
